Goal: Find specific page/section: Find specific page/section

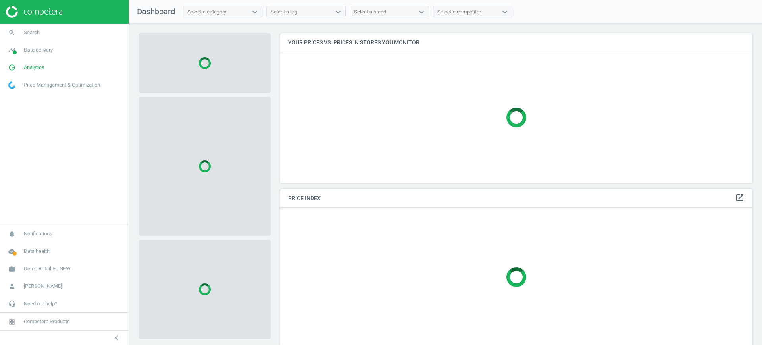
scroll to position [165, 480]
click at [61, 268] on span "Demo Retail EU NEW" at bounding box center [47, 268] width 47 height 7
click at [26, 247] on span "Switch campaign" at bounding box center [26, 245] width 35 height 6
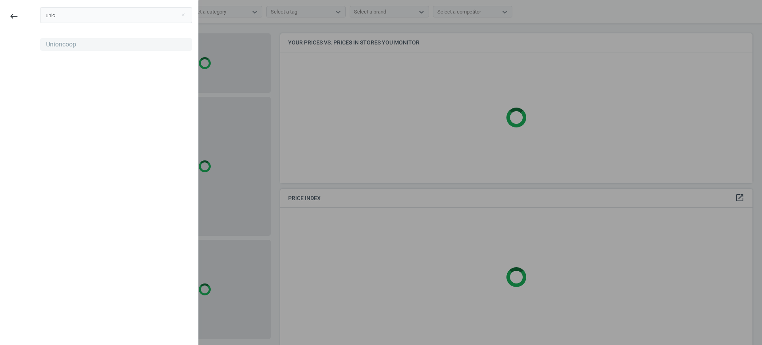
type input "unio"
click at [54, 47] on div "Unioncoop" at bounding box center [61, 44] width 30 height 9
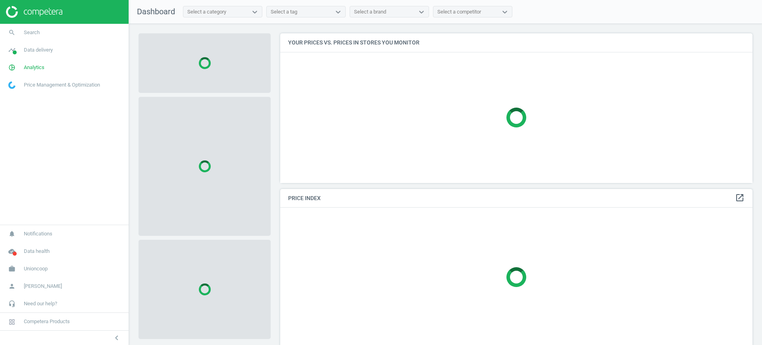
scroll to position [165, 480]
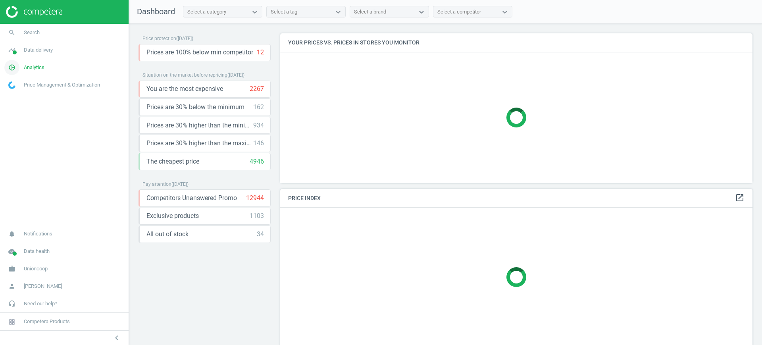
click at [40, 64] on span "Analytics" at bounding box center [34, 67] width 21 height 7
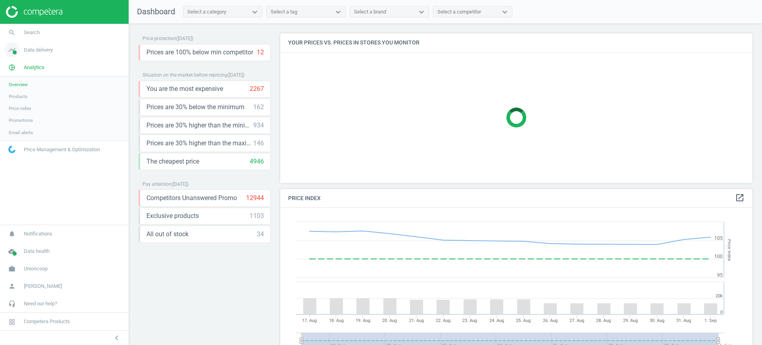
click at [48, 50] on span "Data delivery" at bounding box center [38, 49] width 29 height 7
click at [17, 104] on span "Rematching" at bounding box center [21, 103] width 24 height 6
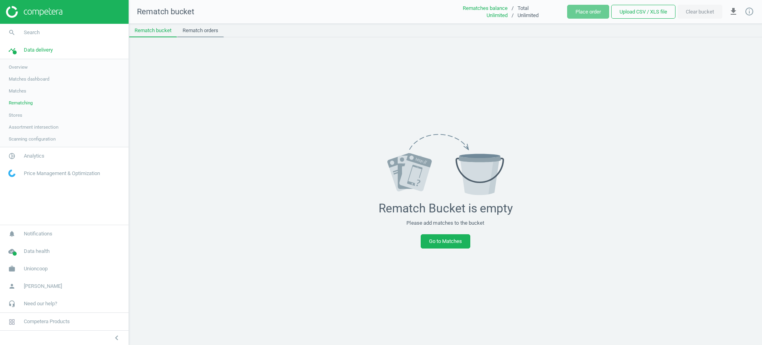
click at [208, 32] on link "Rematch orders" at bounding box center [200, 30] width 47 height 13
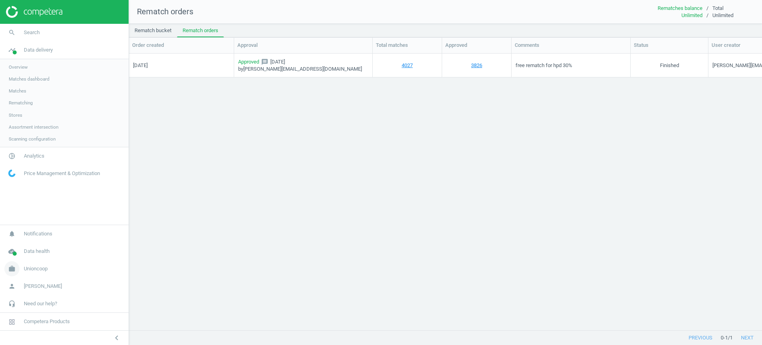
click at [42, 269] on span "Unioncoop" at bounding box center [36, 268] width 24 height 7
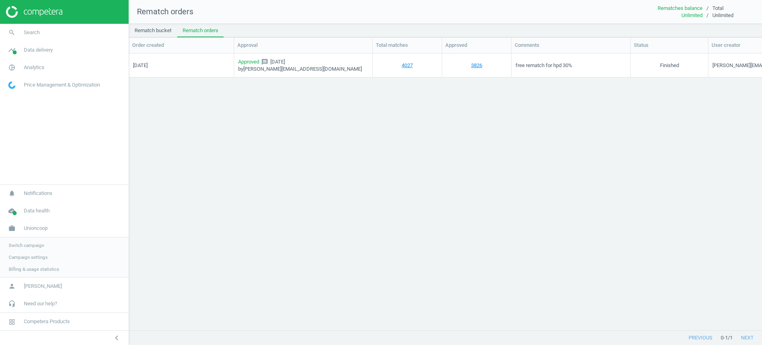
click at [37, 245] on span "Switch campaign" at bounding box center [26, 245] width 35 height 6
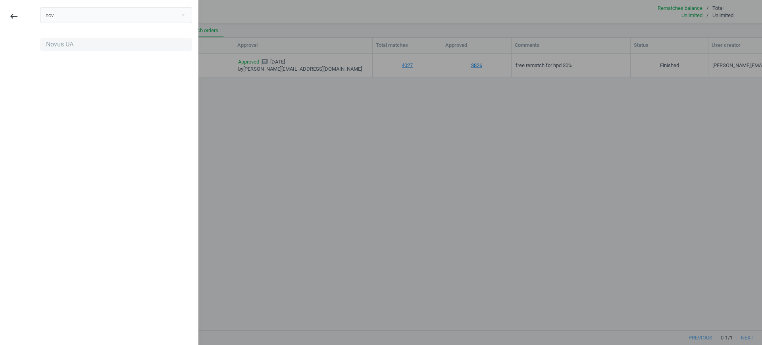
type input "nov"
click at [56, 44] on div "Novus UA" at bounding box center [59, 44] width 27 height 9
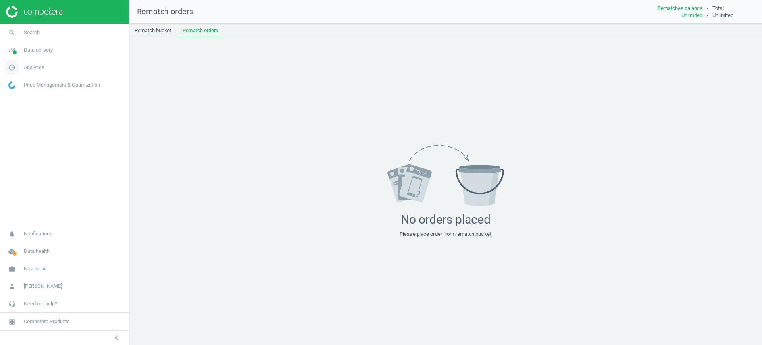
click at [33, 65] on span "Analytics" at bounding box center [34, 67] width 21 height 7
click at [20, 95] on span "Products" at bounding box center [18, 96] width 19 height 6
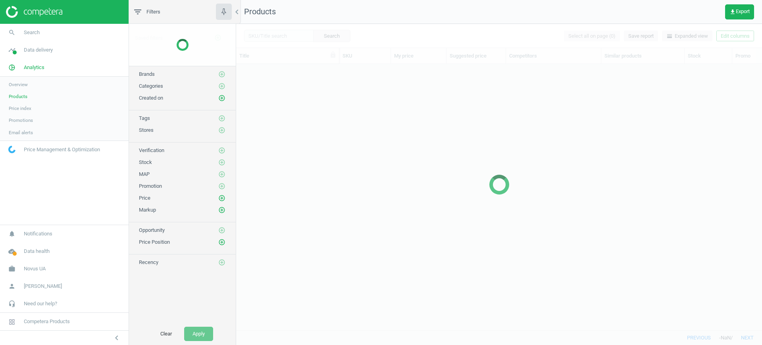
scroll to position [251, 518]
